Goal: Use online tool/utility: Utilize a website feature to perform a specific function

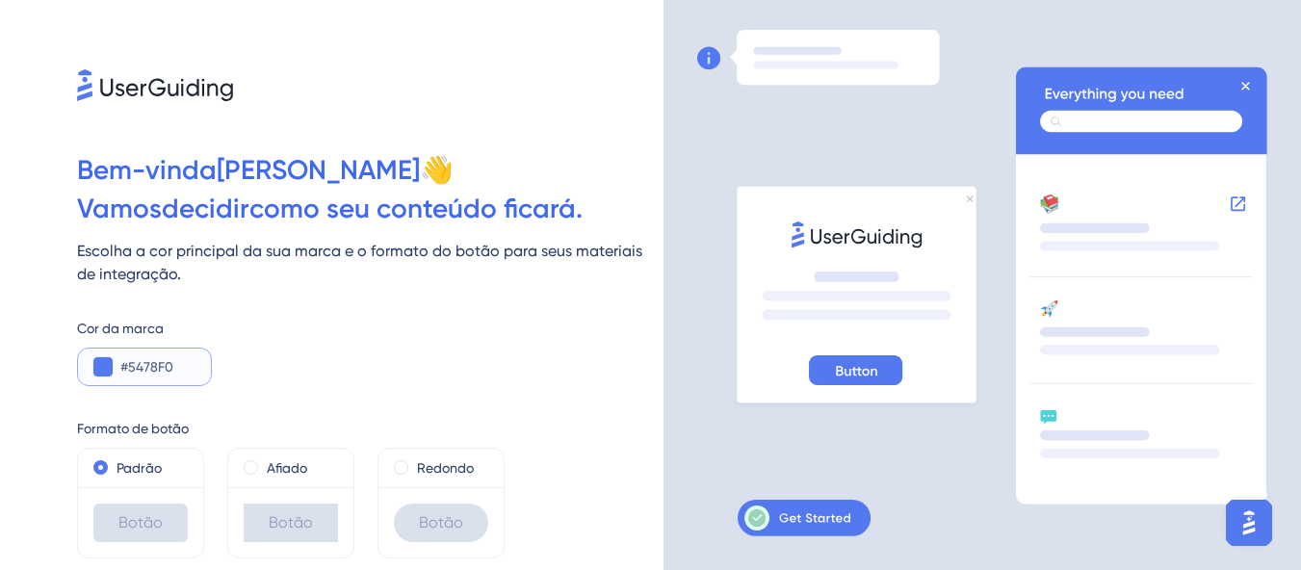
click at [141, 368] on input "#5478F0" at bounding box center [157, 366] width 75 height 23
click at [177, 367] on input "#5478F0" at bounding box center [157, 366] width 75 height 23
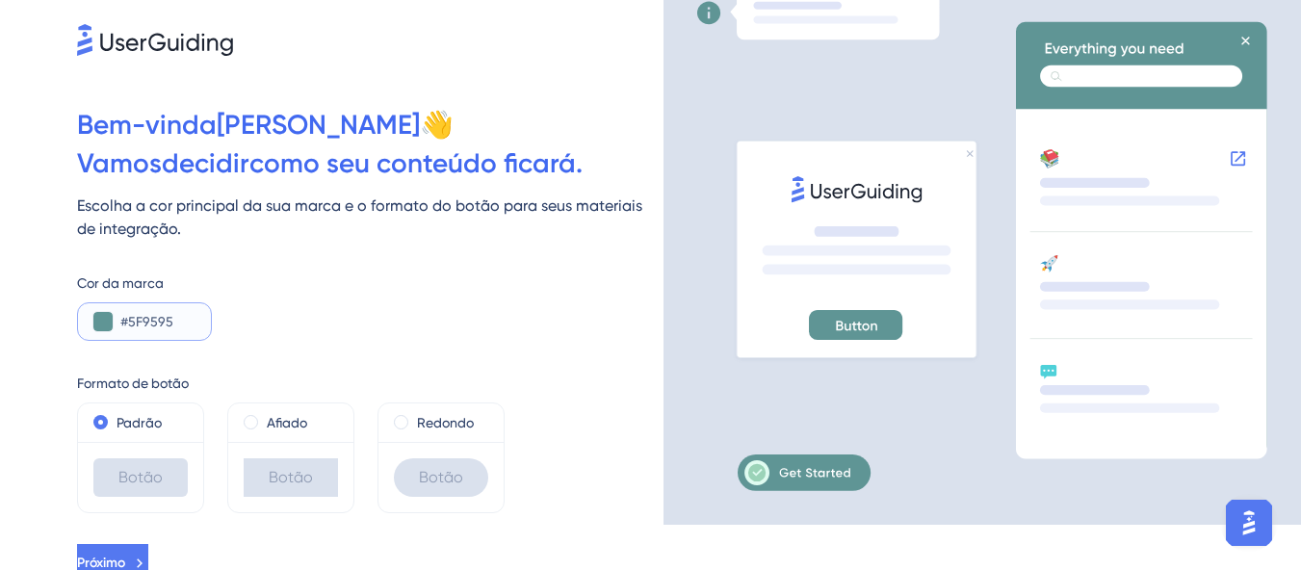
scroll to position [58, 0]
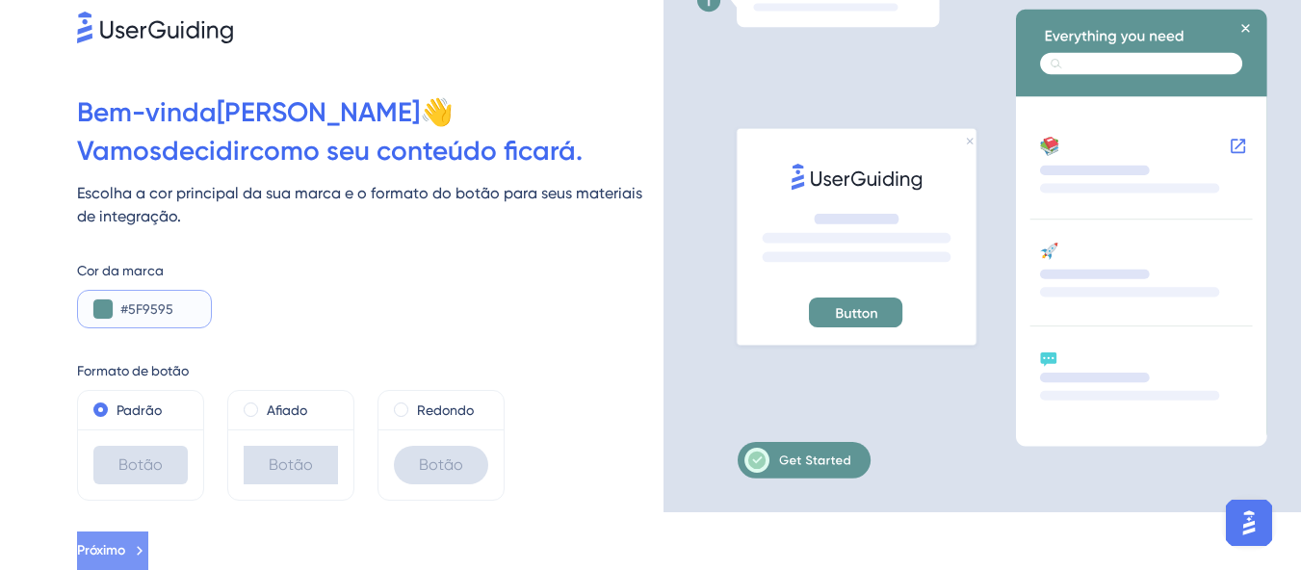
type input "#5F9595"
click at [112, 548] on font "Próximo" at bounding box center [101, 550] width 48 height 16
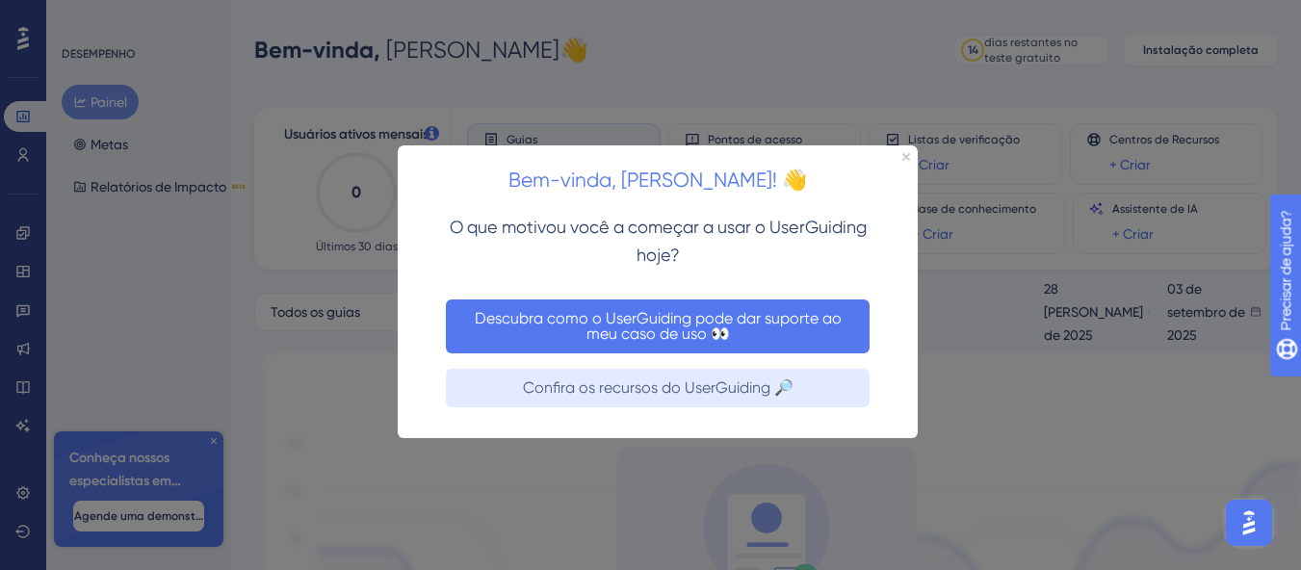
drag, startPoint x: 490, startPoint y: 329, endPoint x: 886, endPoint y: 476, distance: 422.0
click at [490, 329] on font "Descubra como o UserGuiding pode dar suporte ao meu caso de uso 👀" at bounding box center [657, 326] width 401 height 31
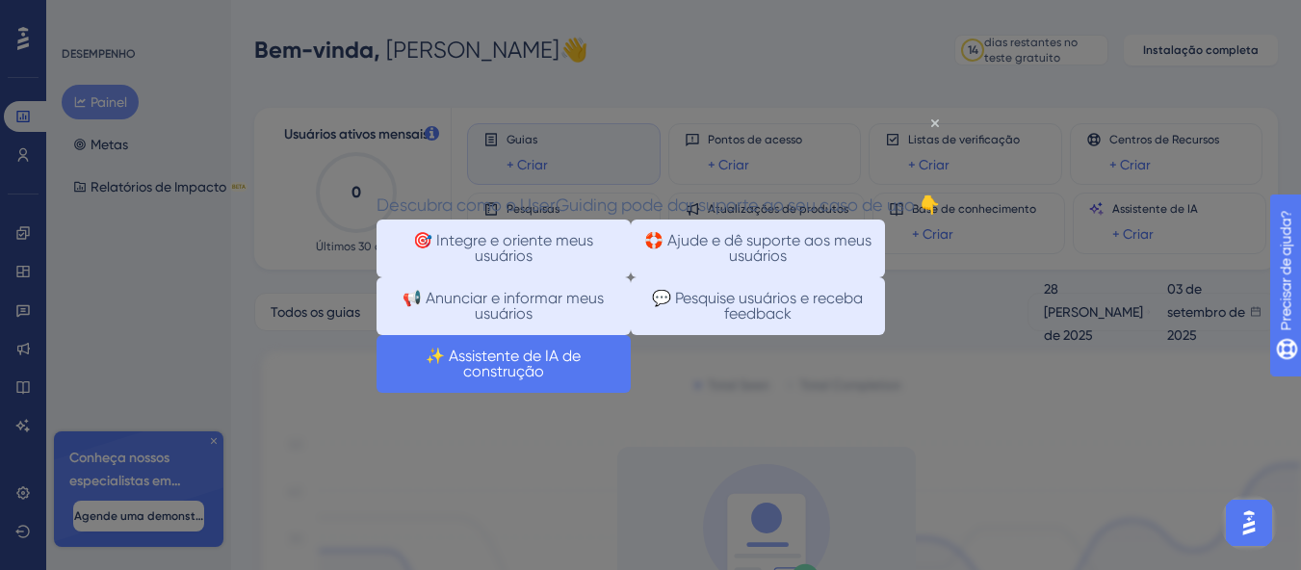
click at [584, 380] on font "✨ Assistente de IA de construção" at bounding box center [505, 364] width 159 height 34
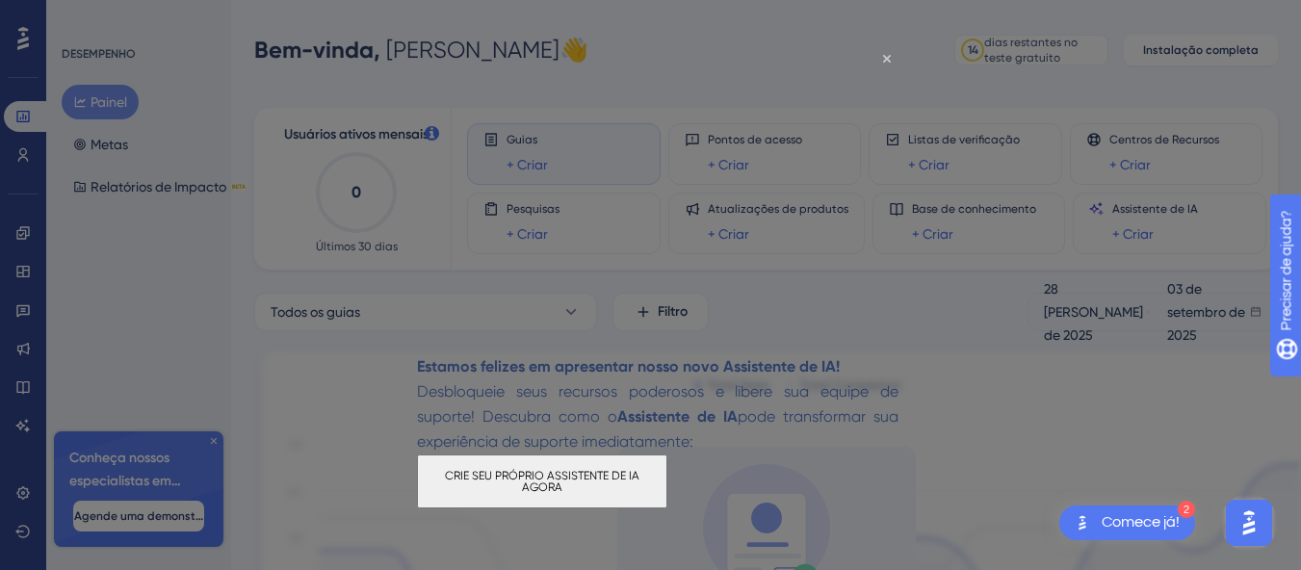
click at [619, 481] on font "CRIE SEU PRÓPRIO ASSISTENTE DE IA AGORA" at bounding box center [543, 481] width 197 height 25
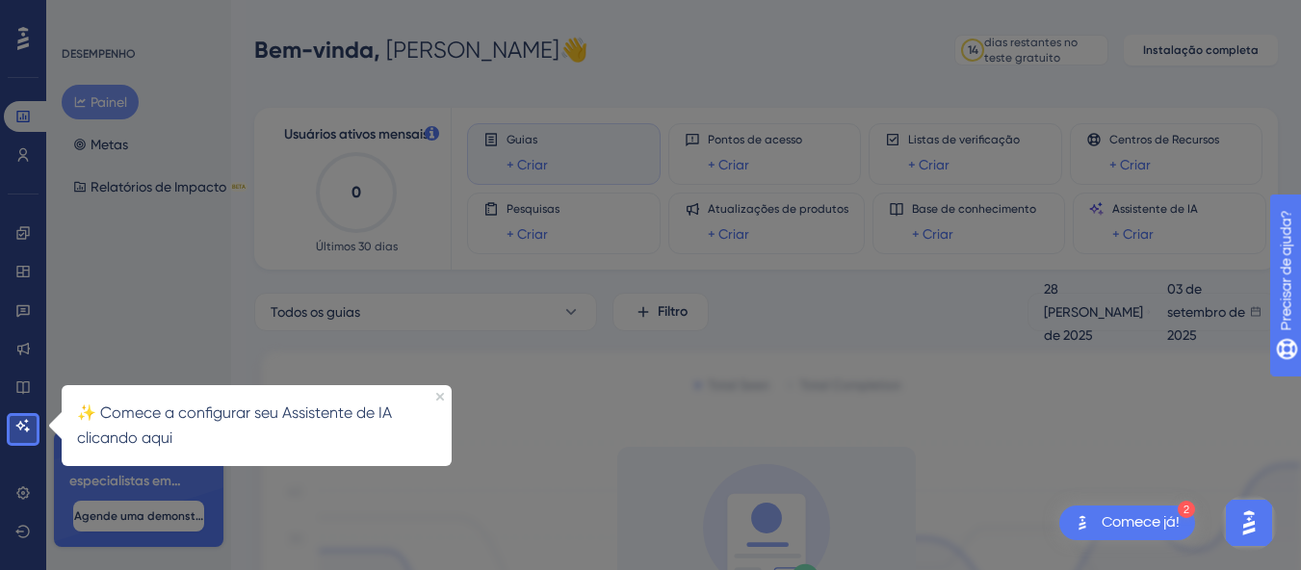
click at [98, 436] on font "✨ Comece a configurar seu Assistente de IA clicando aqui" at bounding box center [236, 424] width 319 height 43
click at [112, 415] on font "✨ Comece a configurar seu Assistente de IA clicando aqui" at bounding box center [236, 424] width 319 height 43
